Goal: Task Accomplishment & Management: Complete application form

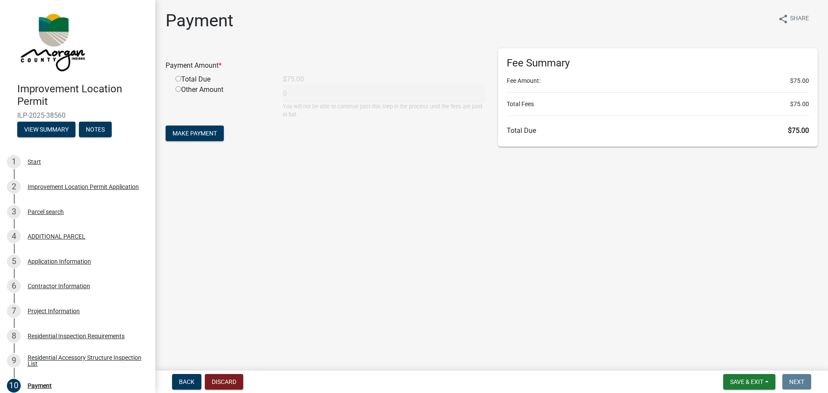
click at [181, 80] on input "radio" at bounding box center [179, 79] width 6 height 6
radio input "true"
type input "75"
click at [206, 136] on span "Make Payment" at bounding box center [195, 133] width 44 height 7
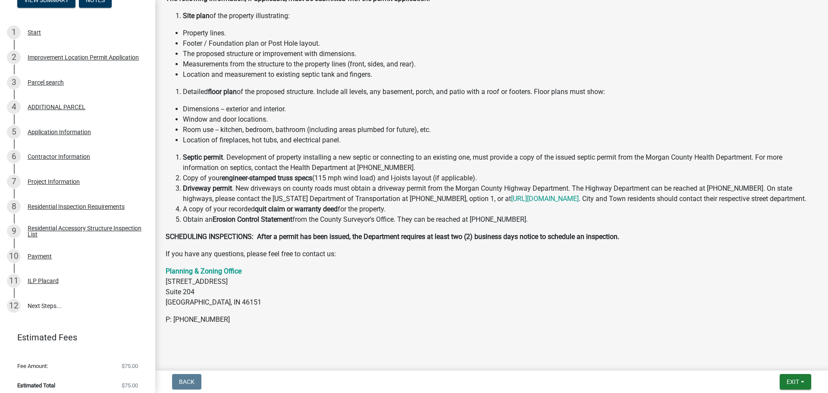
scroll to position [189, 0]
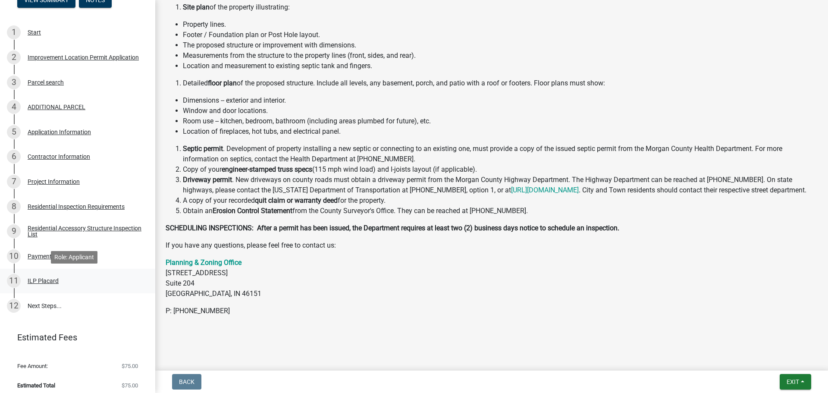
click at [40, 283] on div "ILP Placard" at bounding box center [43, 281] width 31 height 6
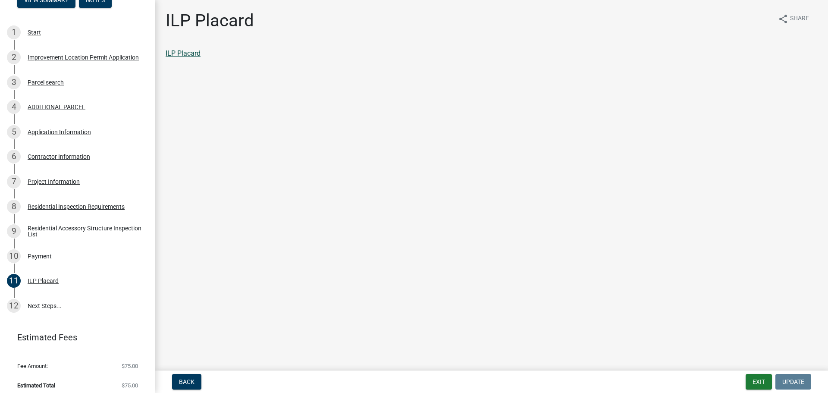
click at [184, 56] on link "ILP Placard" at bounding box center [183, 53] width 35 height 8
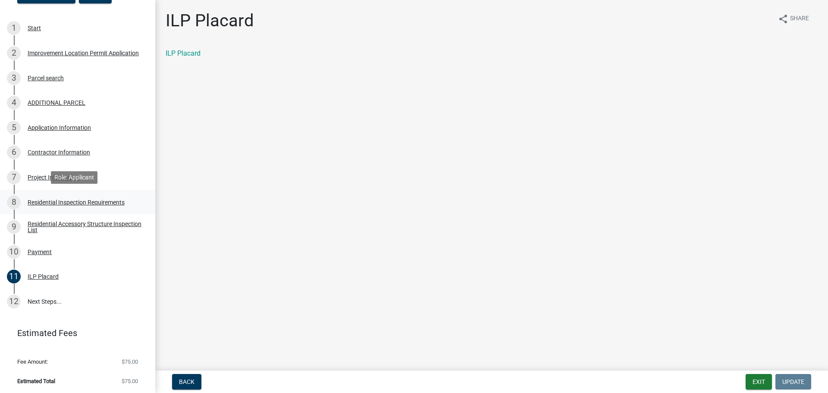
scroll to position [135, 0]
click at [33, 300] on link "12 Next Steps..." at bounding box center [77, 300] width 155 height 25
click at [758, 382] on button "Exit" at bounding box center [759, 382] width 26 height 16
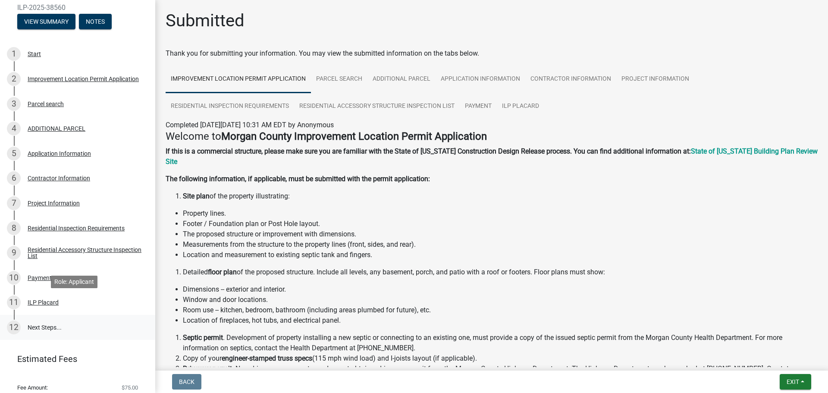
scroll to position [135, 0]
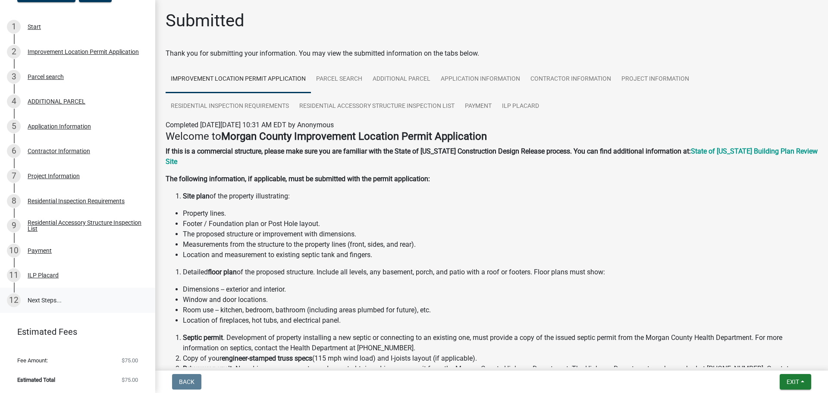
click at [31, 302] on link "12 Next Steps..." at bounding box center [77, 300] width 155 height 25
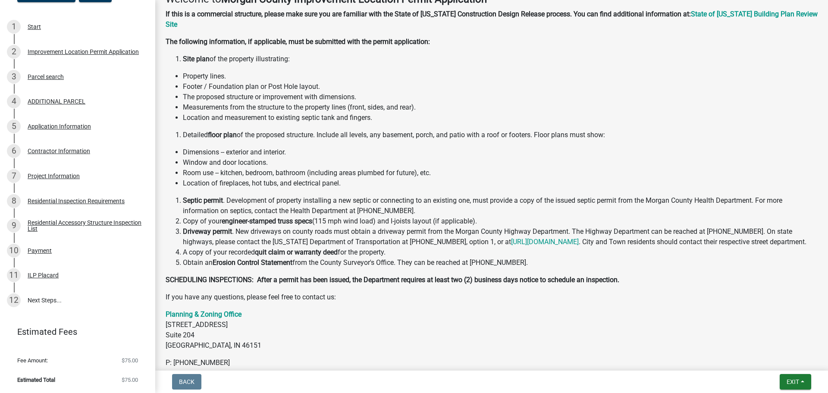
scroll to position [0, 0]
